Goal: Transaction & Acquisition: Purchase product/service

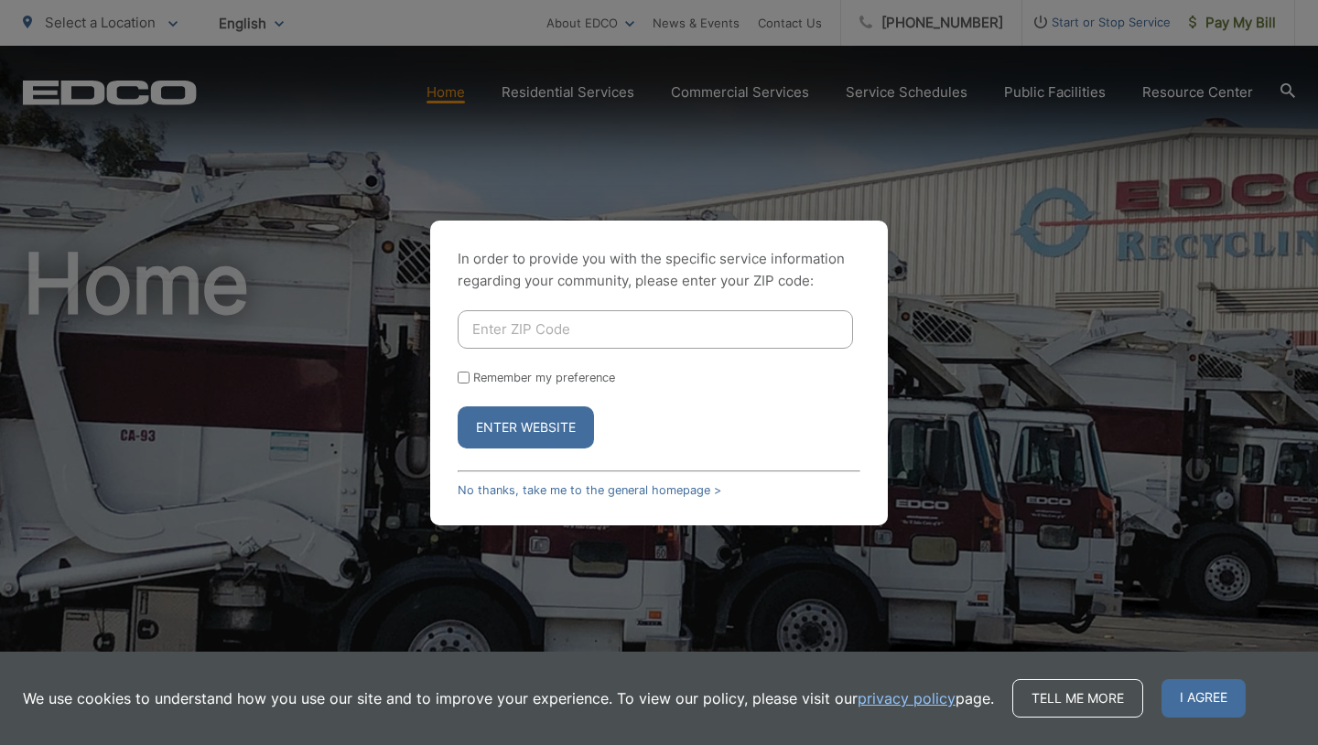
click at [529, 330] on input "Enter ZIP Code" at bounding box center [655, 329] width 395 height 38
type input "92083"
click at [532, 421] on button "Enter Website" at bounding box center [526, 427] width 136 height 42
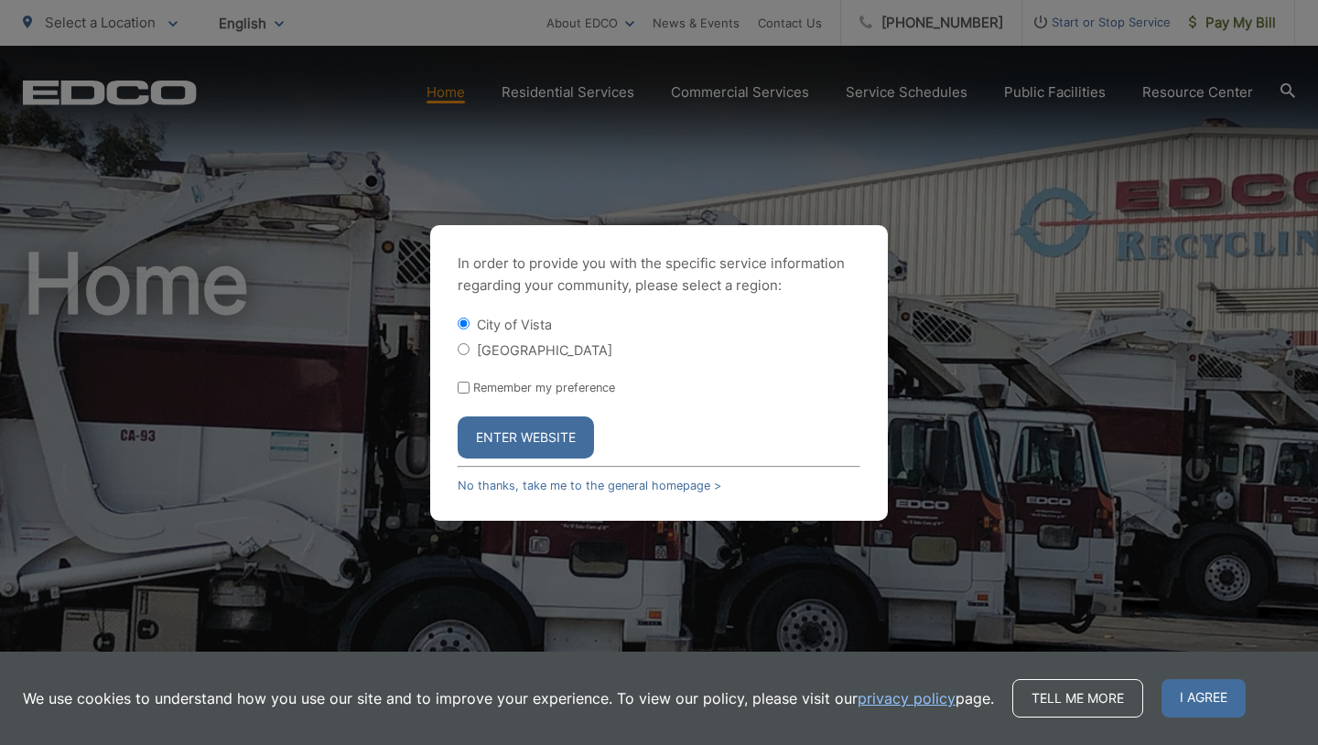
click at [525, 437] on button "Enter Website" at bounding box center [526, 437] width 136 height 42
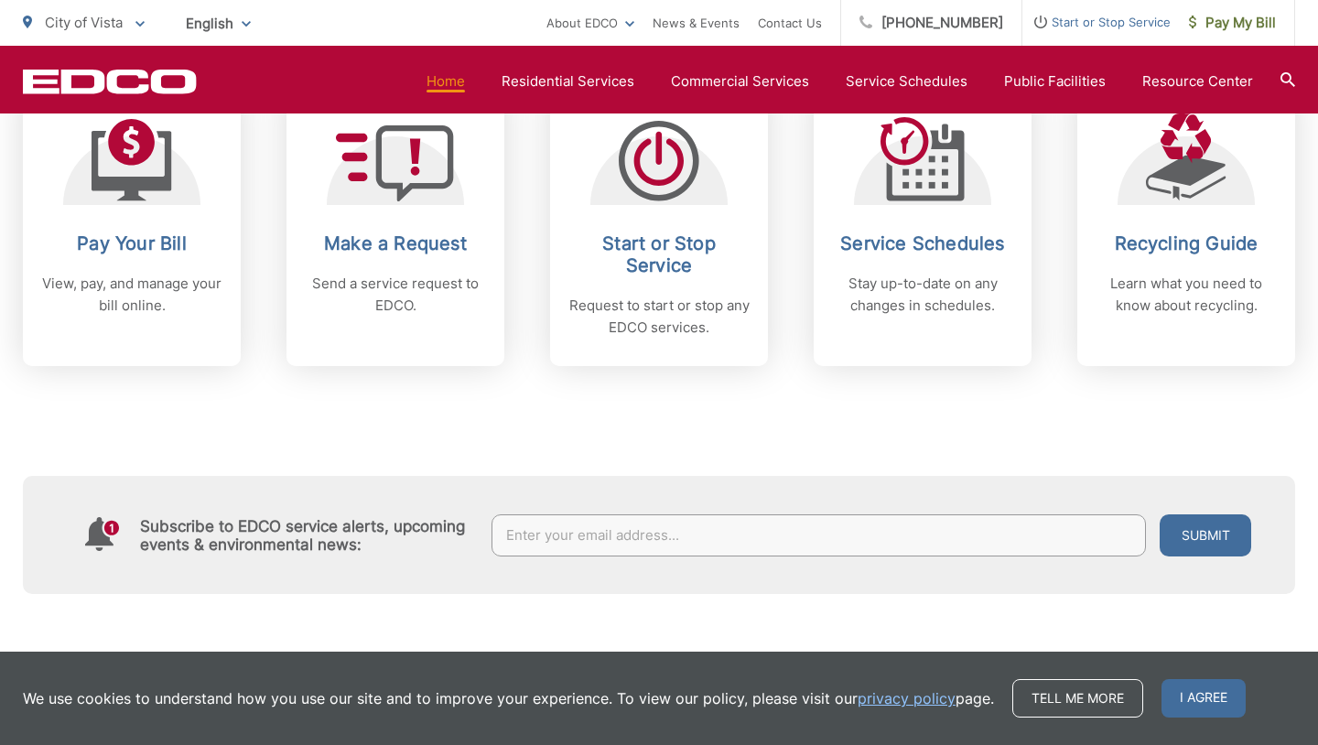
scroll to position [832, 0]
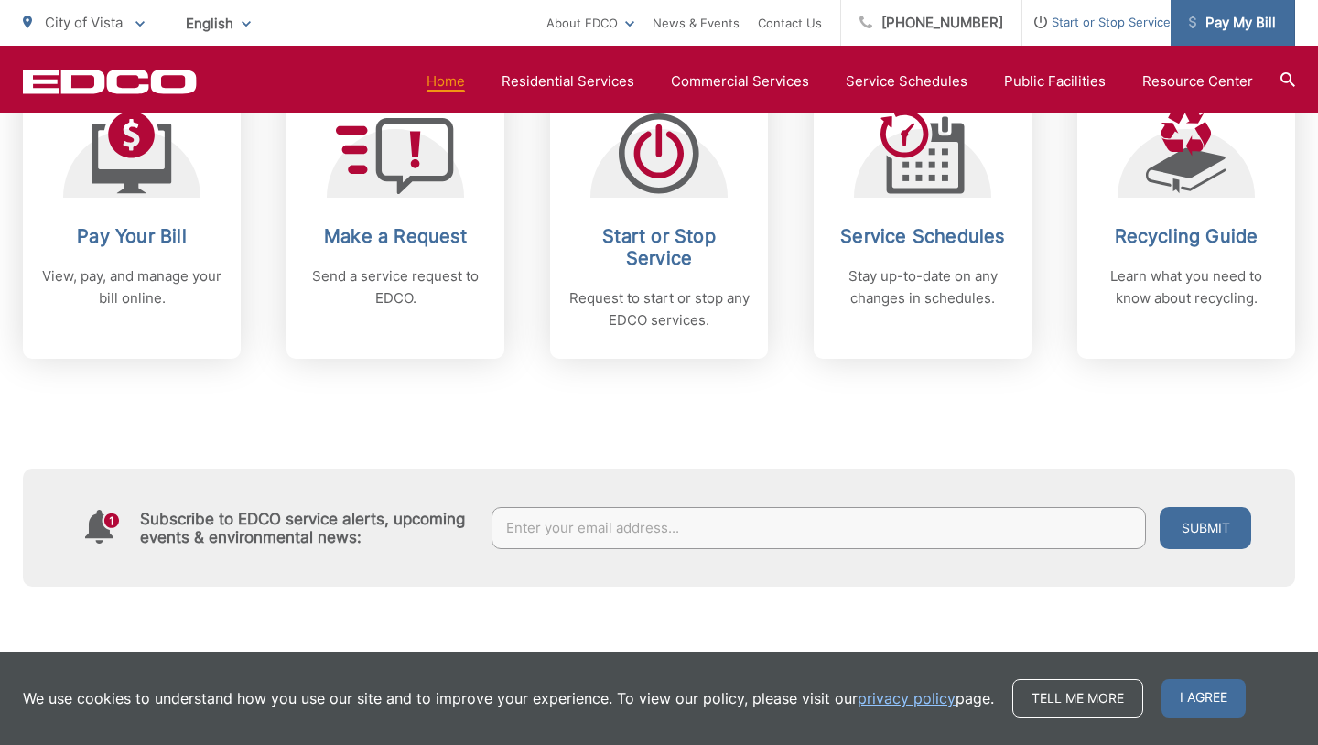
click at [1208, 17] on span "Pay My Bill" at bounding box center [1232, 23] width 87 height 22
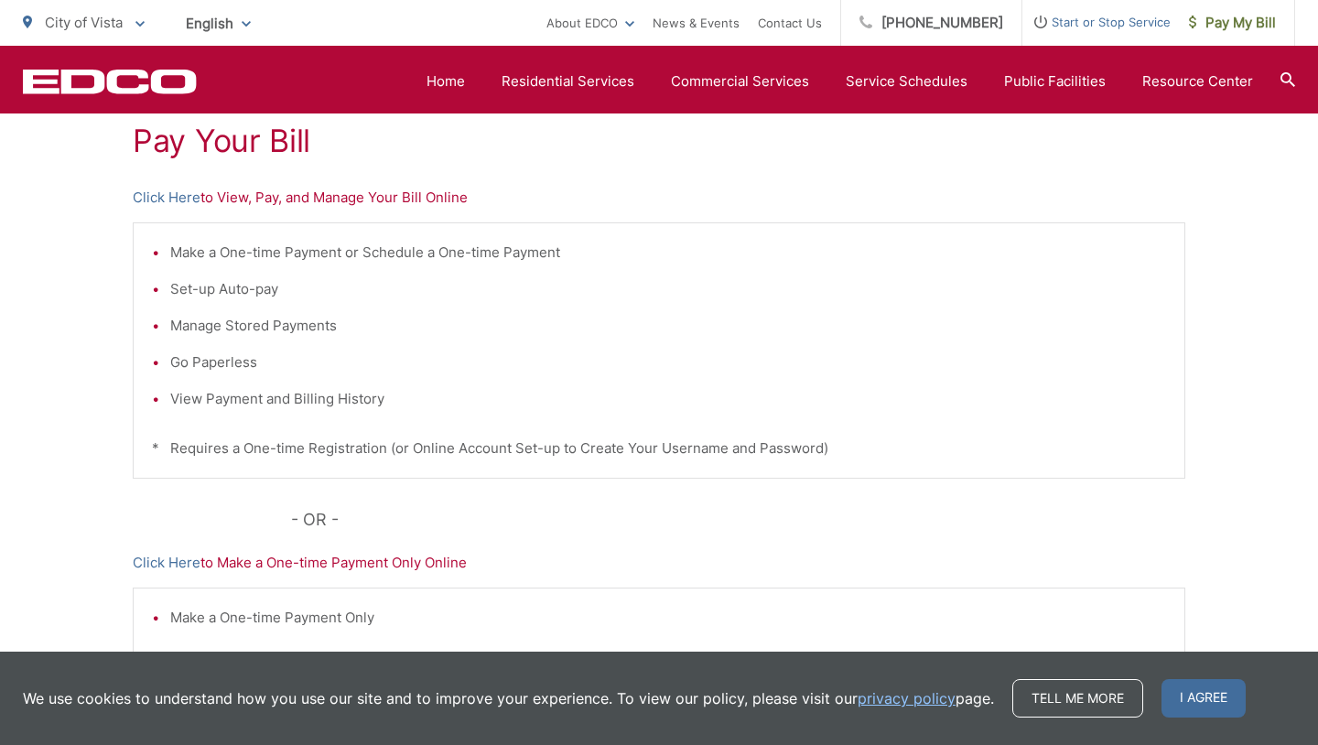
scroll to position [507, 0]
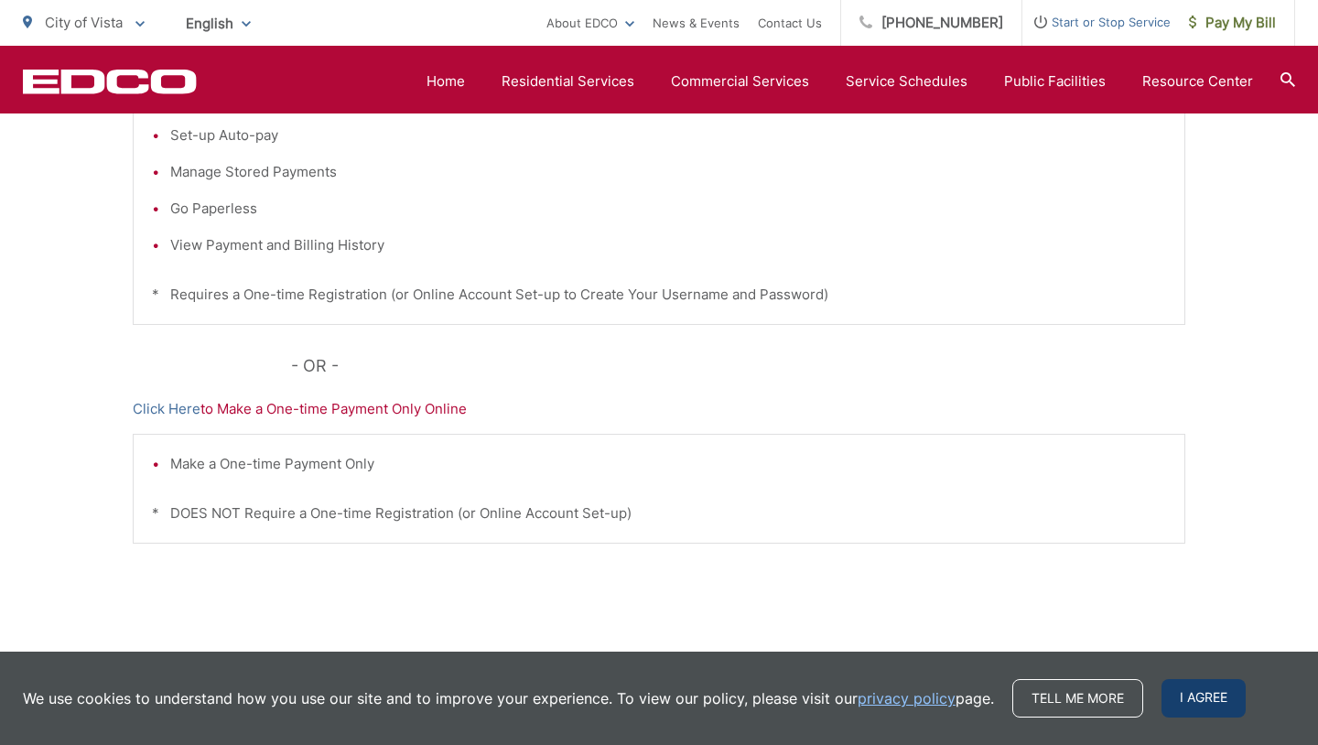
click at [1205, 715] on span "I agree" at bounding box center [1203, 698] width 84 height 38
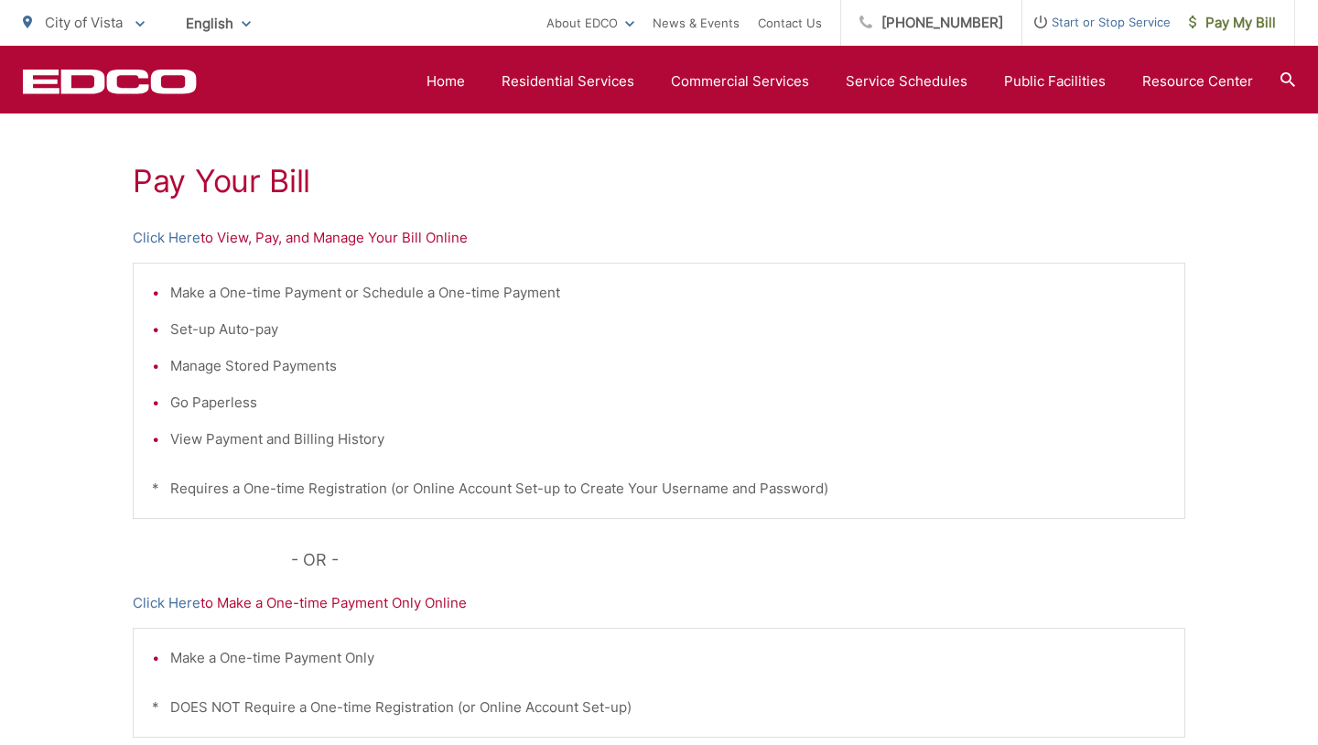
scroll to position [331, 0]
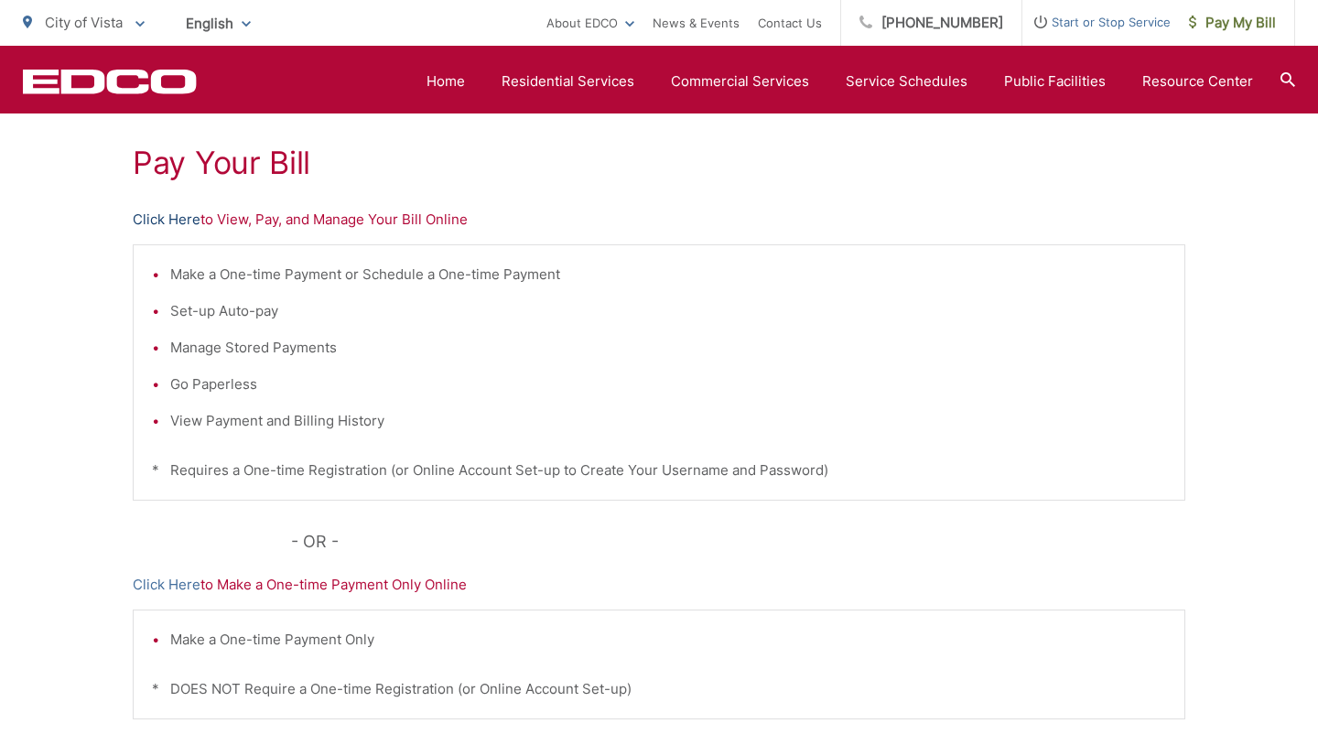
click at [164, 217] on link "Click Here" at bounding box center [167, 220] width 68 height 22
